Goal: Task Accomplishment & Management: Use online tool/utility

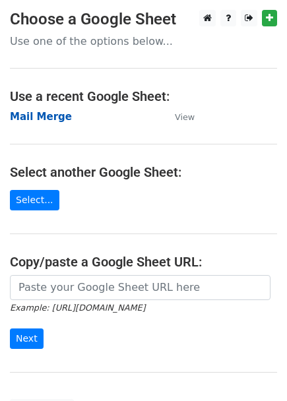
click at [47, 121] on strong "Mail Merge" at bounding box center [41, 117] width 62 height 12
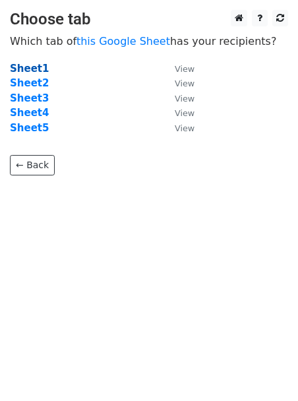
click at [40, 65] on strong "Sheet1" at bounding box center [29, 69] width 39 height 12
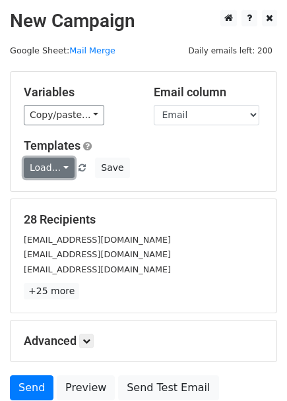
drag, startPoint x: 55, startPoint y: 166, endPoint x: 43, endPoint y: 172, distance: 13.9
click at [55, 168] on link "Load..." at bounding box center [49, 168] width 51 height 20
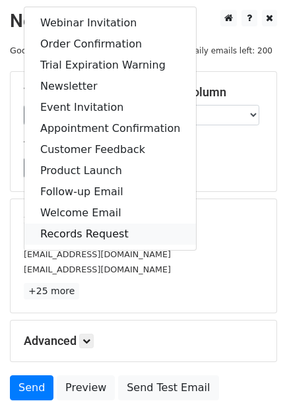
click at [58, 236] on link "Records Request" at bounding box center [110, 234] width 172 height 21
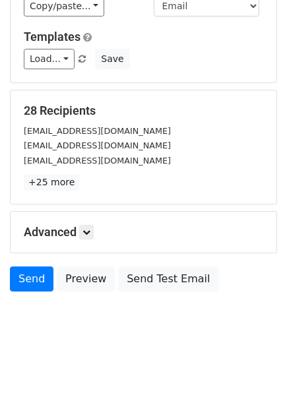
scroll to position [112, 0]
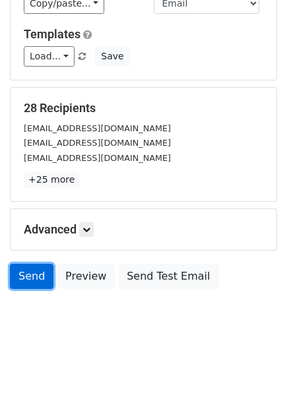
click at [33, 281] on link "Send" at bounding box center [32, 276] width 44 height 25
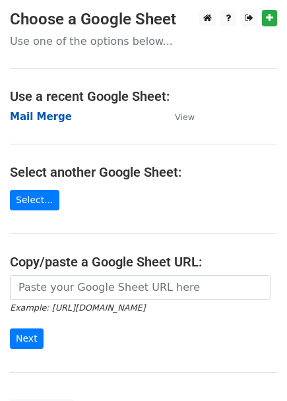
click at [38, 123] on strong "Mail Merge" at bounding box center [41, 117] width 62 height 12
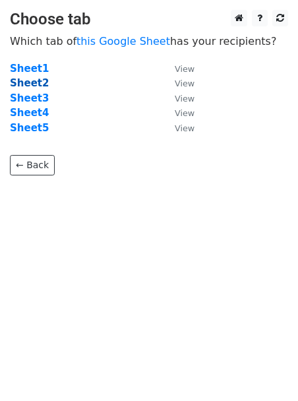
click at [27, 86] on strong "Sheet2" at bounding box center [29, 83] width 39 height 12
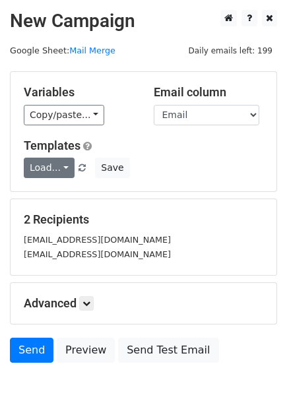
click at [38, 165] on link "Load..." at bounding box center [49, 168] width 51 height 20
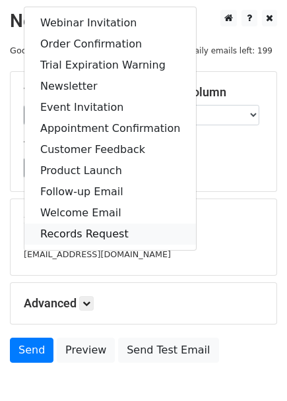
click at [93, 234] on link "Records Request" at bounding box center [110, 234] width 172 height 21
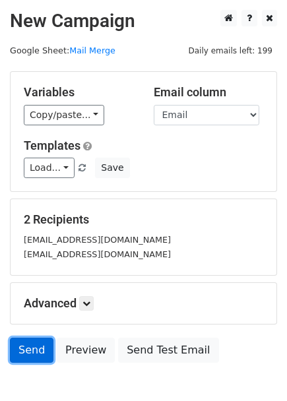
click at [29, 351] on link "Send" at bounding box center [32, 350] width 44 height 25
